Goal: Transaction & Acquisition: Purchase product/service

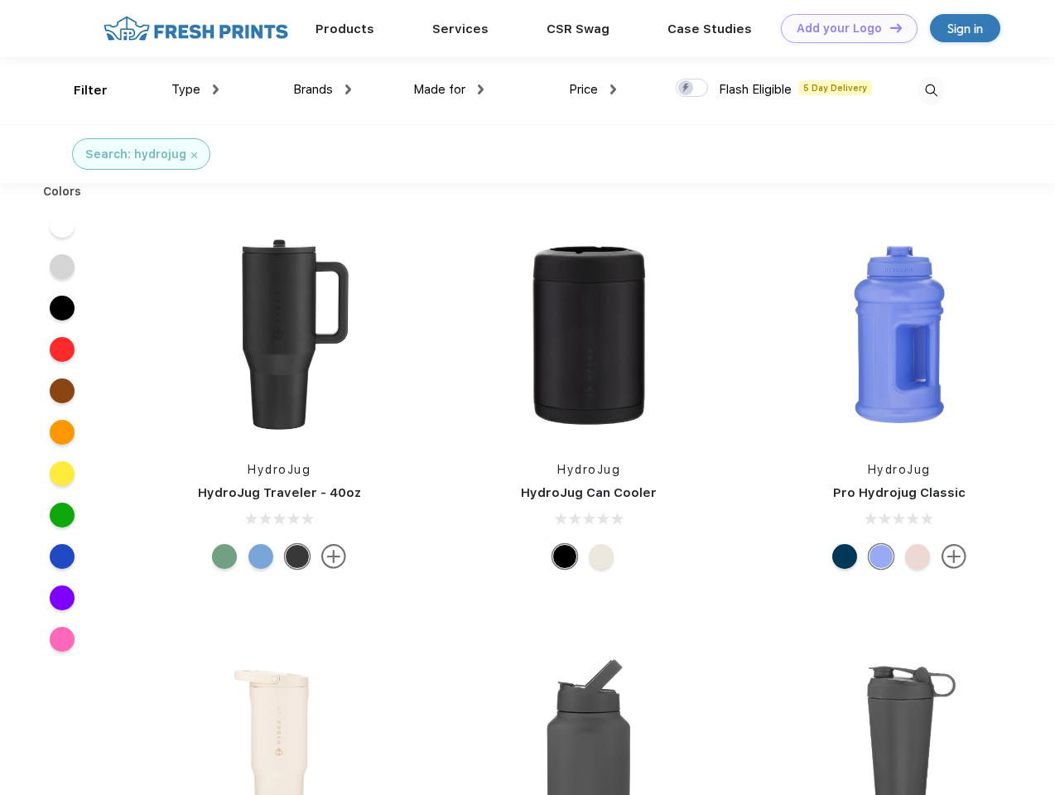
click at [843, 28] on link "Add your Logo Design Tool" at bounding box center [849, 28] width 137 height 29
click at [0, 0] on div "Design Tool" at bounding box center [0, 0] width 0 height 0
click at [888, 27] on link "Add your Logo Design Tool" at bounding box center [849, 28] width 137 height 29
click at [79, 90] on div "Filter" at bounding box center [91, 90] width 34 height 19
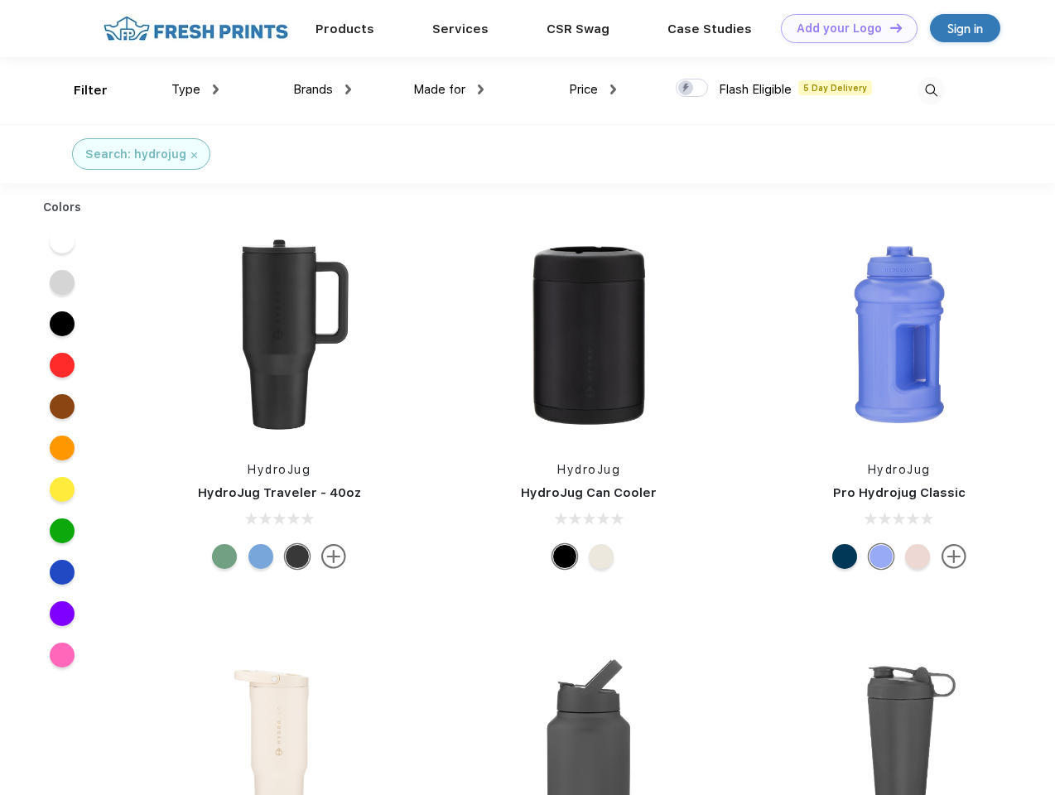
click at [195, 89] on span "Type" at bounding box center [185, 89] width 29 height 15
click at [322, 89] on span "Brands" at bounding box center [313, 89] width 40 height 15
click at [449, 89] on span "Made for" at bounding box center [439, 89] width 52 height 15
click at [593, 89] on span "Price" at bounding box center [583, 89] width 29 height 15
click at [692, 89] on div at bounding box center [692, 88] width 32 height 18
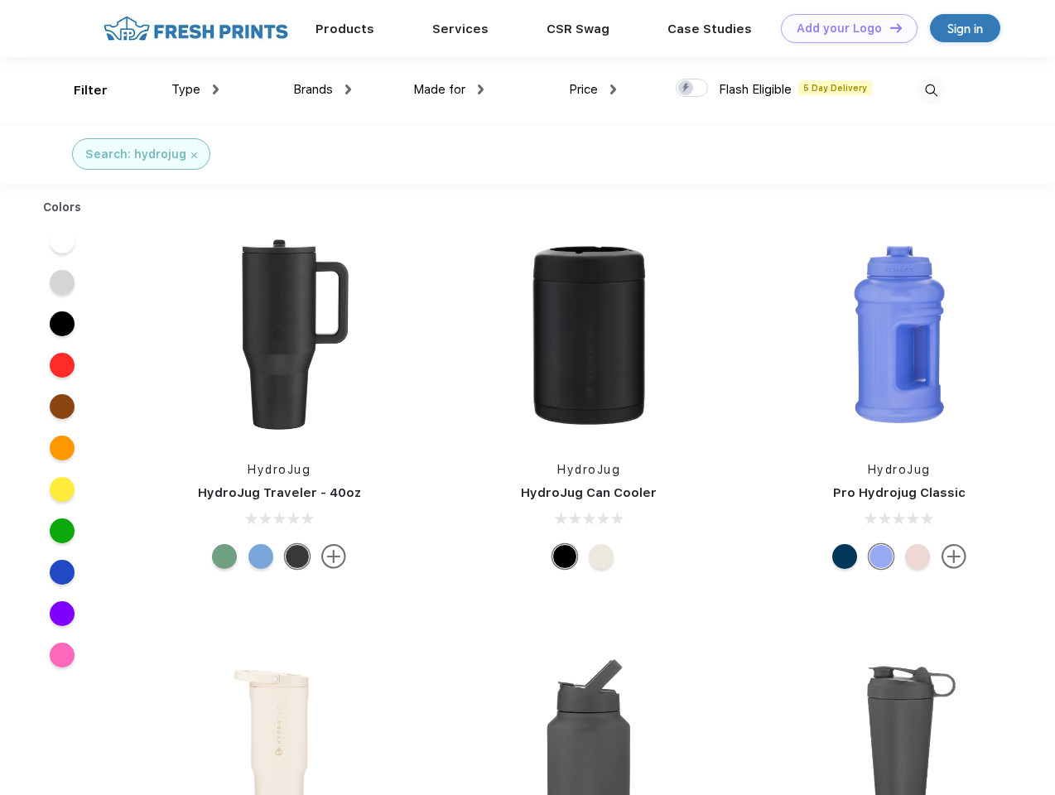
click at [686, 89] on input "checkbox" at bounding box center [681, 83] width 11 height 11
click at [931, 90] on img at bounding box center [930, 90] width 27 height 27
